Goal: Submit feedback/report problem

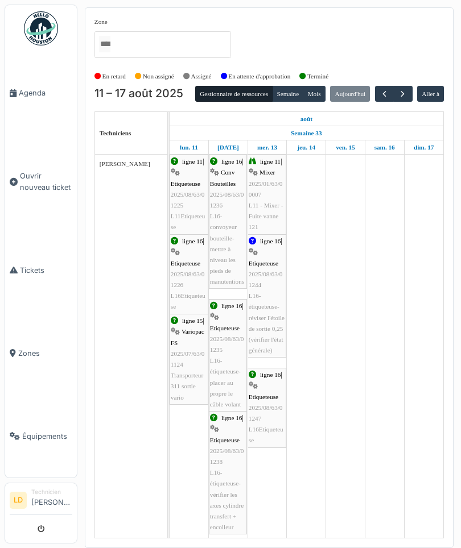
click at [35, 99] on link "Agenda" at bounding box center [41, 93] width 72 height 83
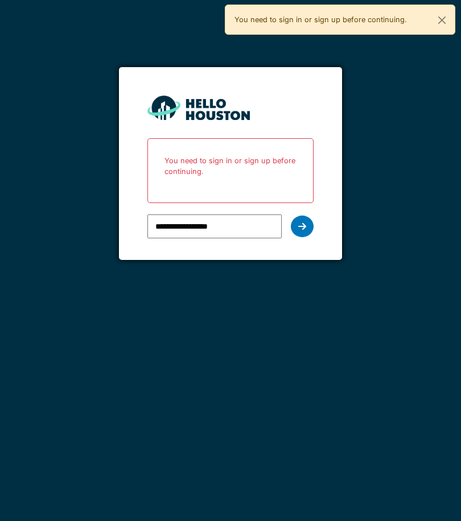
click at [305, 224] on icon at bounding box center [302, 226] width 8 height 9
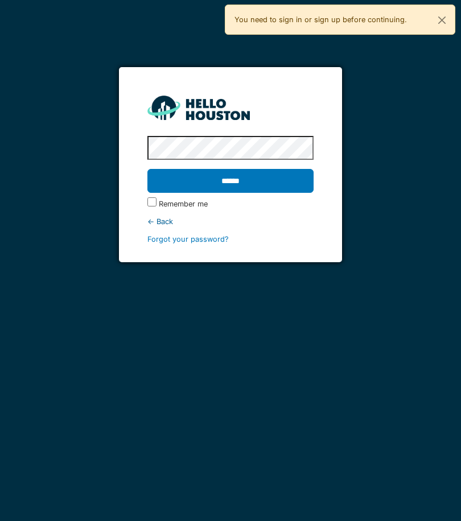
click at [280, 180] on input "******" at bounding box center [230, 181] width 166 height 24
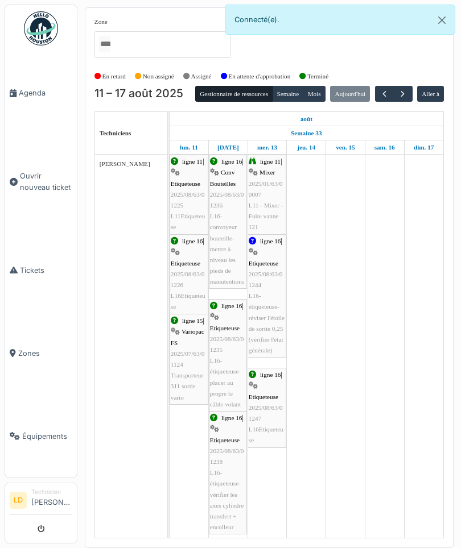
click at [33, 268] on span "Tickets" at bounding box center [46, 270] width 52 height 11
click at [41, 172] on span "Ouvrir nouveau ticket" at bounding box center [46, 182] width 52 height 22
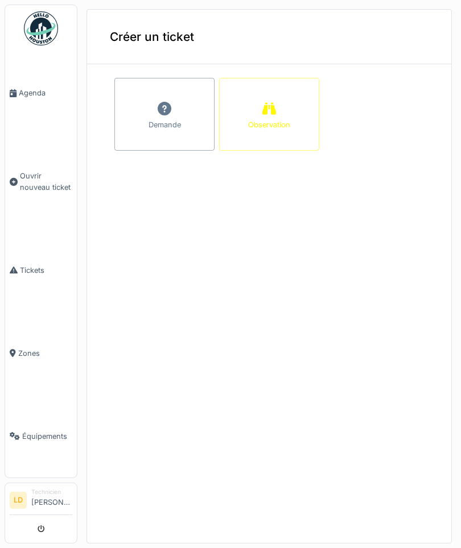
click at [155, 115] on div "Demande" at bounding box center [164, 114] width 100 height 73
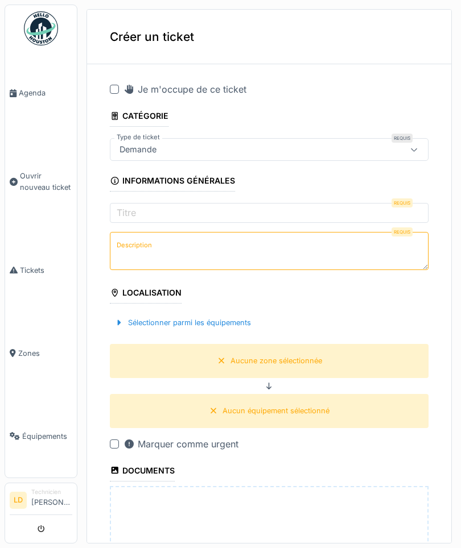
click at [412, 150] on icon at bounding box center [414, 149] width 9 height 7
click at [99, 304] on div "**********" at bounding box center [269, 401] width 364 height 657
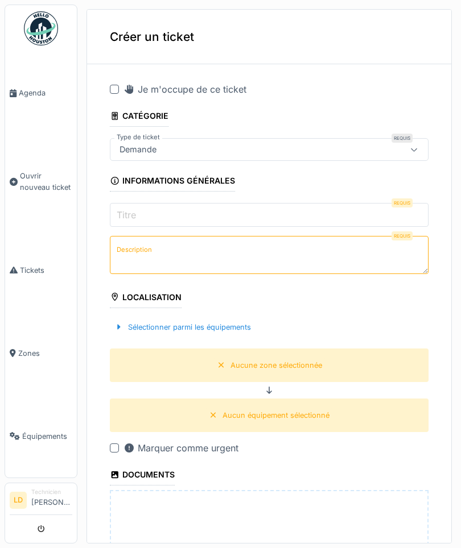
click at [342, 209] on input "Titre" at bounding box center [269, 215] width 319 height 24
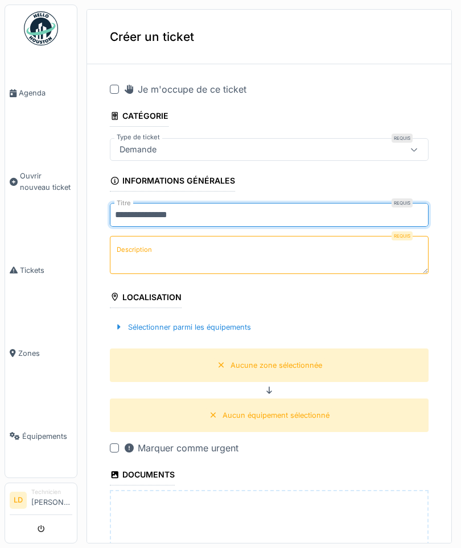
click at [155, 218] on input "**********" at bounding box center [269, 215] width 319 height 24
type input "**********"
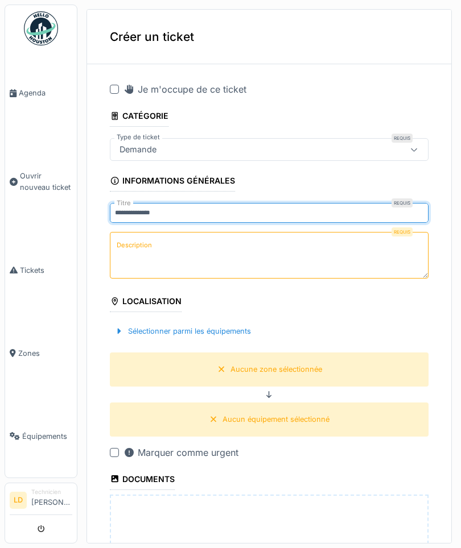
click at [370, 255] on div "Requis Description" at bounding box center [269, 256] width 319 height 49
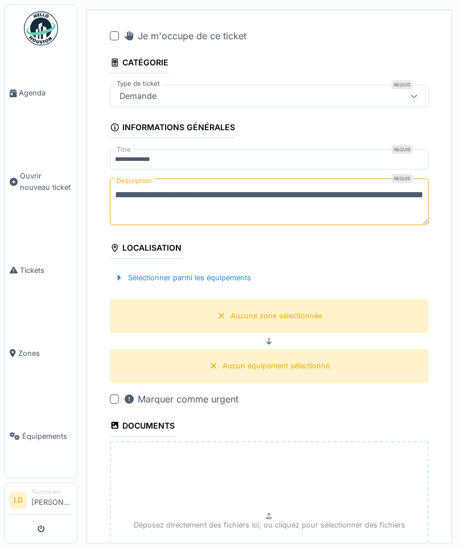
scroll to position [77, 0]
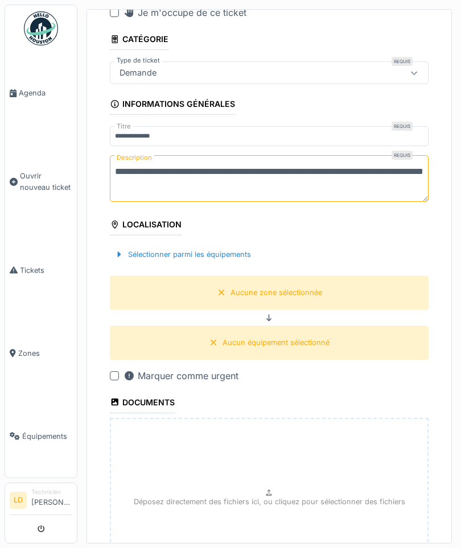
type textarea "**********"
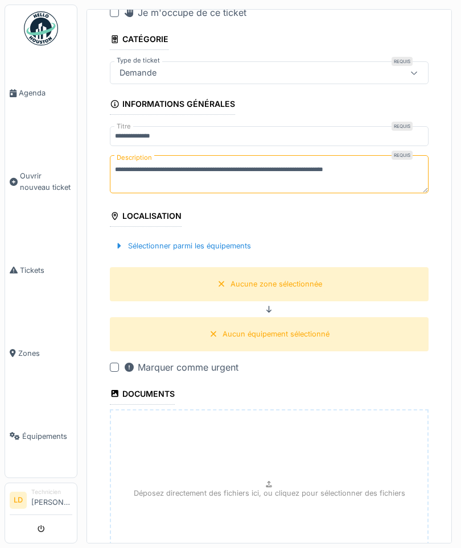
click at [325, 293] on div "Aucune zone sélectionnée" at bounding box center [269, 284] width 319 height 34
click at [300, 289] on div "Aucune zone sélectionnée" at bounding box center [276, 284] width 92 height 11
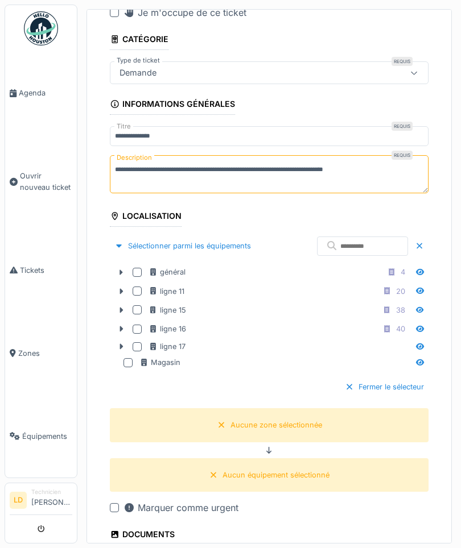
click at [139, 329] on div at bounding box center [137, 329] width 9 height 9
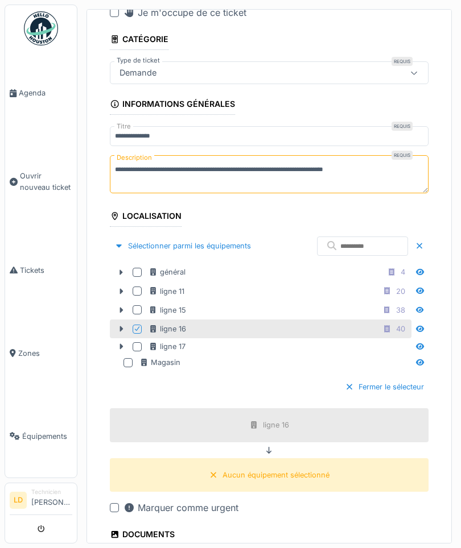
click at [294, 474] on div "Aucun équipement sélectionné" at bounding box center [275, 475] width 107 height 11
click at [293, 475] on div "Aucun équipement sélectionné" at bounding box center [275, 475] width 107 height 11
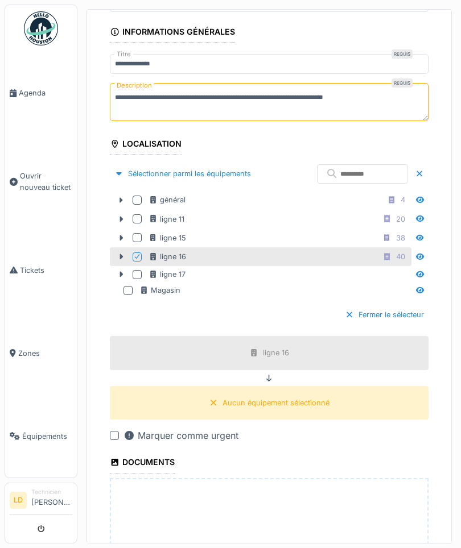
scroll to position [152, 0]
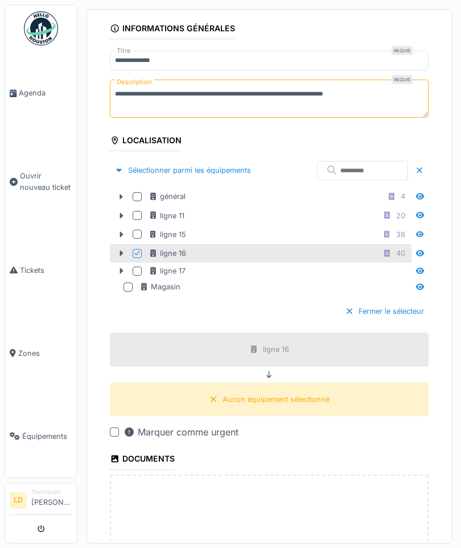
click at [191, 397] on div "Aucun équipement sélectionné" at bounding box center [269, 400] width 319 height 34
click at [318, 402] on div "Aucun équipement sélectionné" at bounding box center [275, 399] width 107 height 11
click at [142, 403] on div "Aucun équipement sélectionné" at bounding box center [269, 400] width 319 height 34
click at [326, 402] on div "Aucun équipement sélectionné" at bounding box center [275, 399] width 107 height 11
click at [152, 395] on div "Aucun équipement sélectionné" at bounding box center [269, 400] width 319 height 34
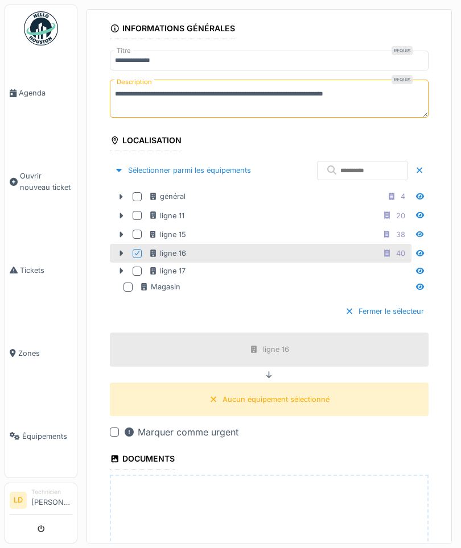
click at [177, 392] on div "Aucun équipement sélectionné" at bounding box center [269, 400] width 319 height 34
click at [300, 400] on div "Aucun équipement sélectionné" at bounding box center [275, 399] width 107 height 11
click at [302, 353] on div "ligne 16" at bounding box center [269, 350] width 319 height 34
click at [295, 404] on div "Aucun équipement sélectionné" at bounding box center [269, 399] width 129 height 14
click at [316, 259] on div "ligne 16 40" at bounding box center [278, 253] width 260 height 14
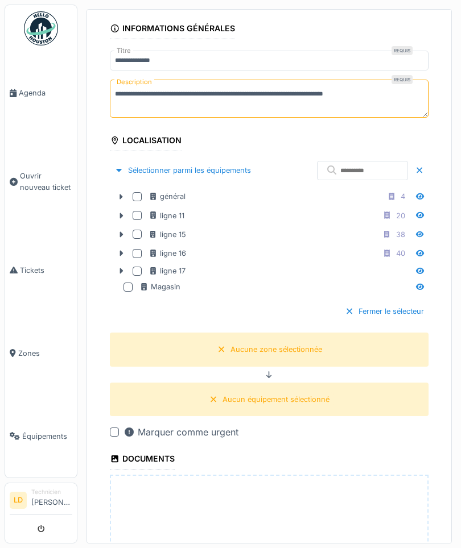
click at [139, 249] on div at bounding box center [137, 253] width 9 height 9
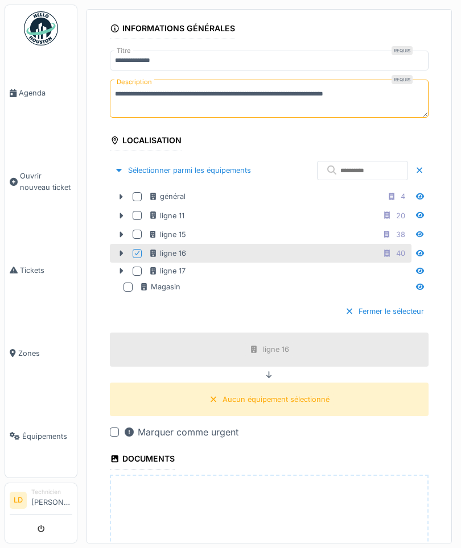
click at [288, 398] on div "Aucun équipement sélectionné" at bounding box center [275, 399] width 107 height 11
click at [293, 404] on div "Aucun équipement sélectionné" at bounding box center [275, 399] width 107 height 11
click at [296, 408] on div "Aucun équipement sélectionné" at bounding box center [269, 400] width 319 height 34
click at [346, 309] on div at bounding box center [349, 311] width 9 height 11
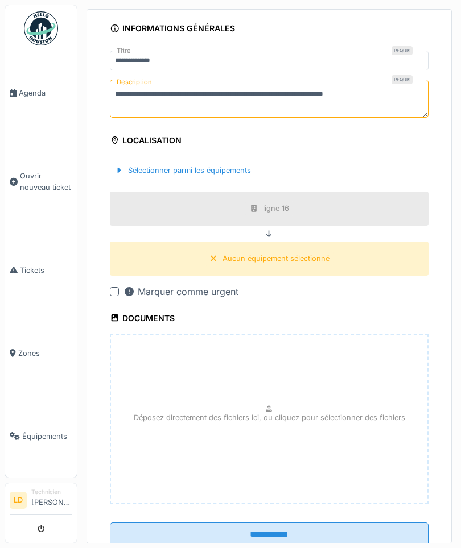
click at [320, 263] on div "Aucun équipement sélectionné" at bounding box center [275, 258] width 107 height 11
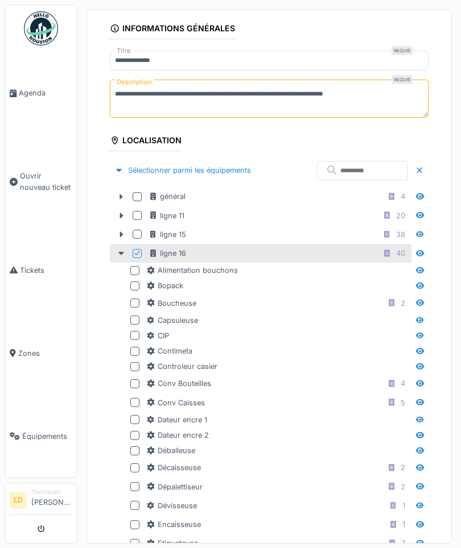
click at [133, 316] on div at bounding box center [134, 320] width 9 height 9
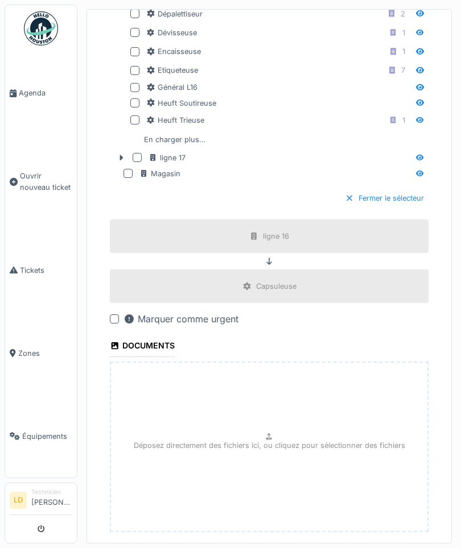
scroll to position [627, 0]
click at [115, 315] on div at bounding box center [114, 317] width 9 height 9
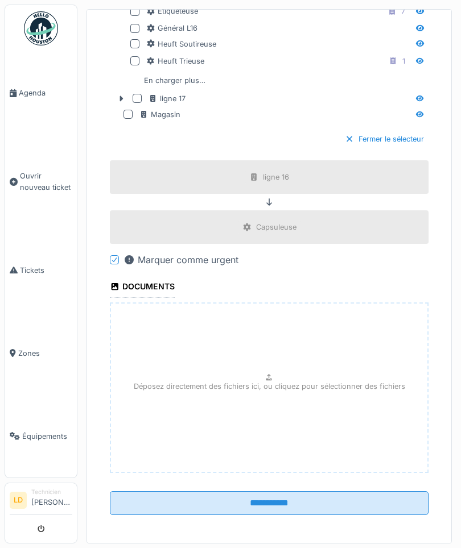
scroll to position [685, 0]
click at [271, 376] on icon at bounding box center [269, 377] width 6 height 7
type input "**********"
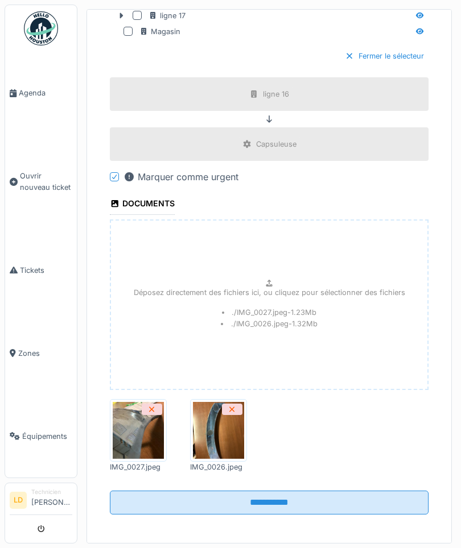
scroll to position [767, 0]
click at [301, 506] on input "**********" at bounding box center [269, 503] width 319 height 24
